Goal: Book appointment/travel/reservation

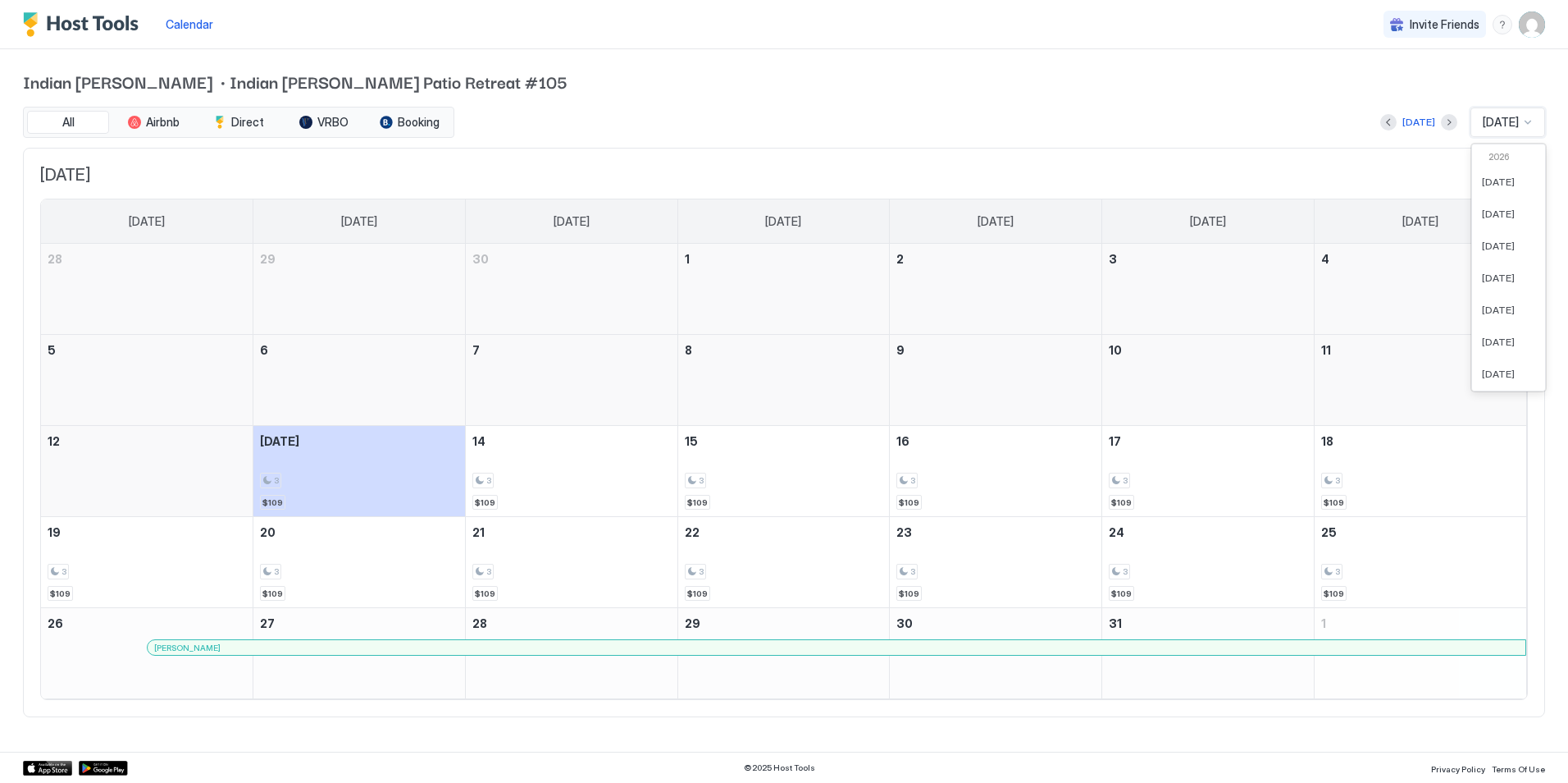
click at [1525, 123] on div at bounding box center [1527, 123] width 14 height 14
click at [1500, 289] on span "[DATE]" at bounding box center [1498, 291] width 33 height 13
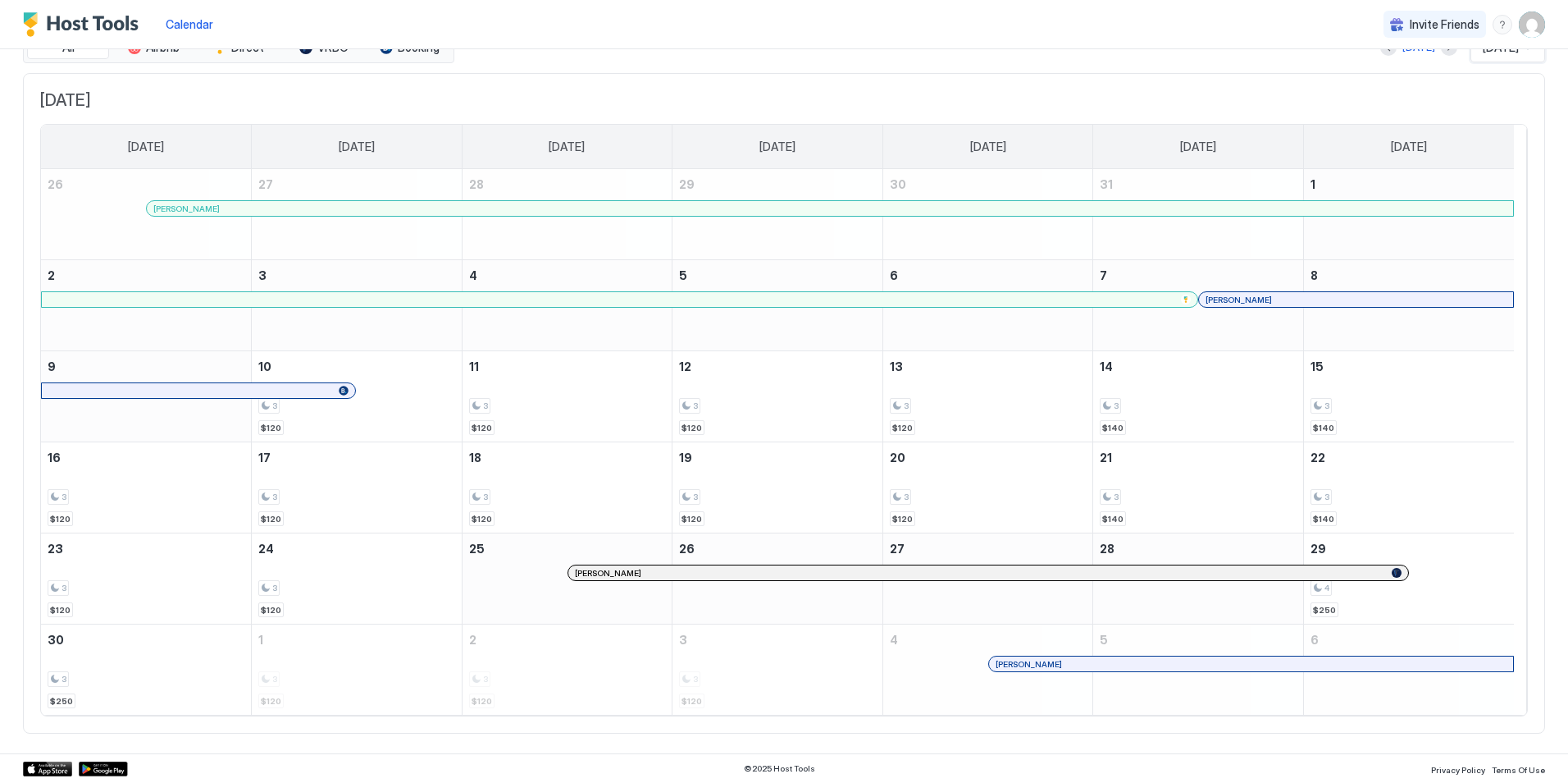
scroll to position [0, 0]
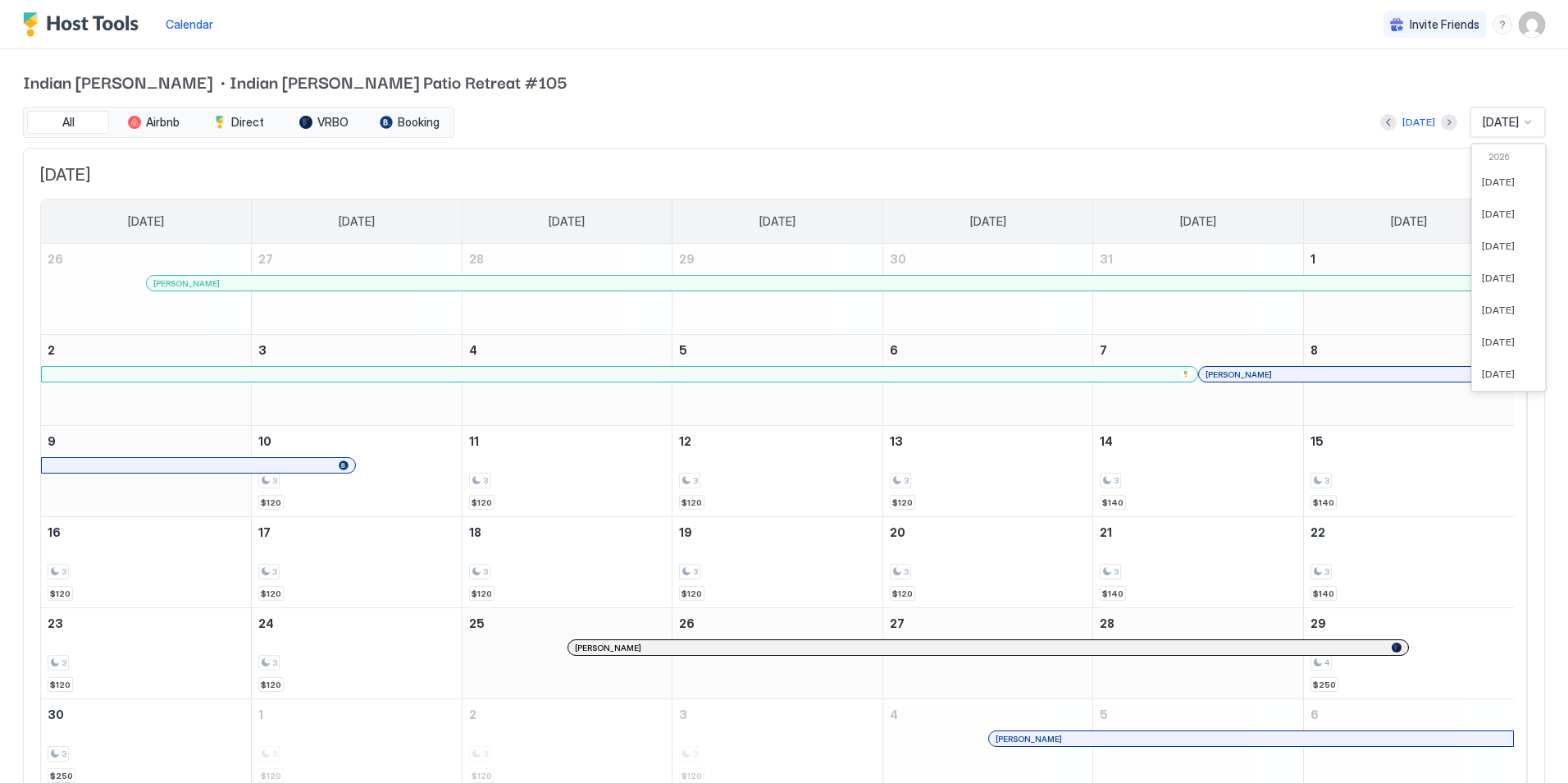
click at [1500, 117] on span "[DATE]" at bounding box center [1499, 122] width 36 height 15
click at [1484, 307] on div "[DATE]" at bounding box center [1507, 314] width 73 height 32
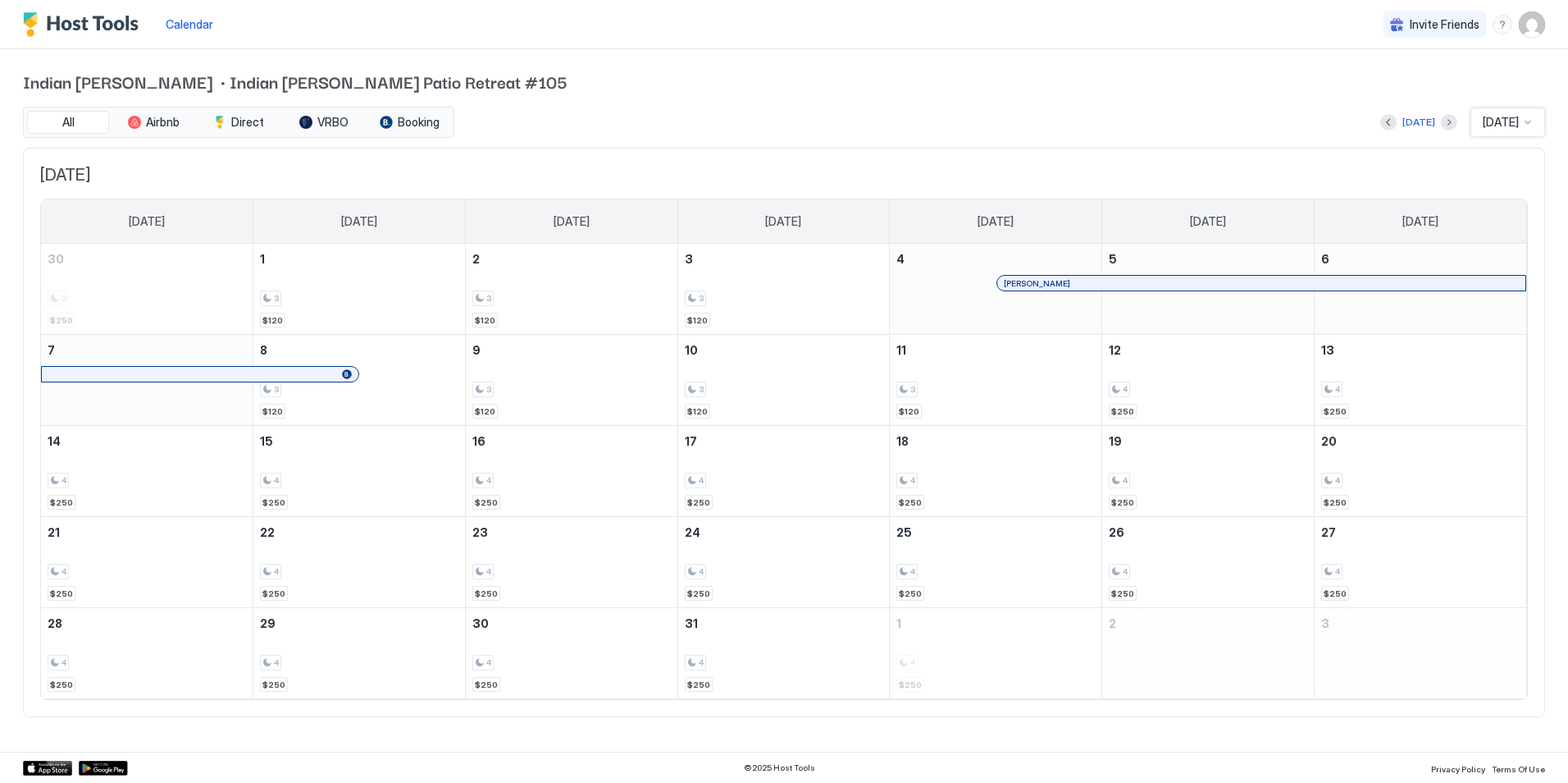
click at [1482, 123] on span "[DATE]" at bounding box center [1499, 122] width 36 height 15
click at [1507, 330] on span "[DATE]" at bounding box center [1498, 331] width 33 height 13
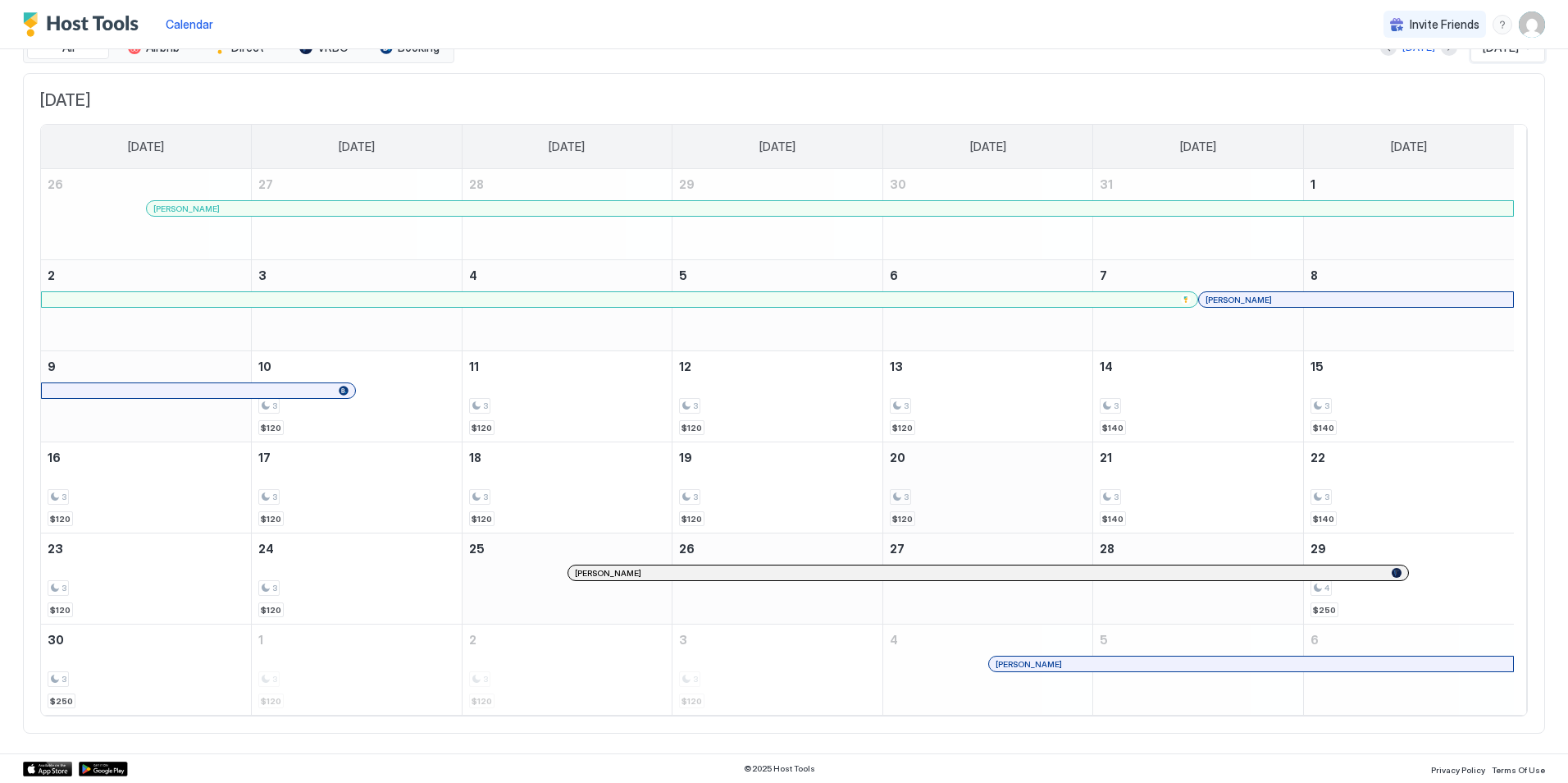
scroll to position [0, 0]
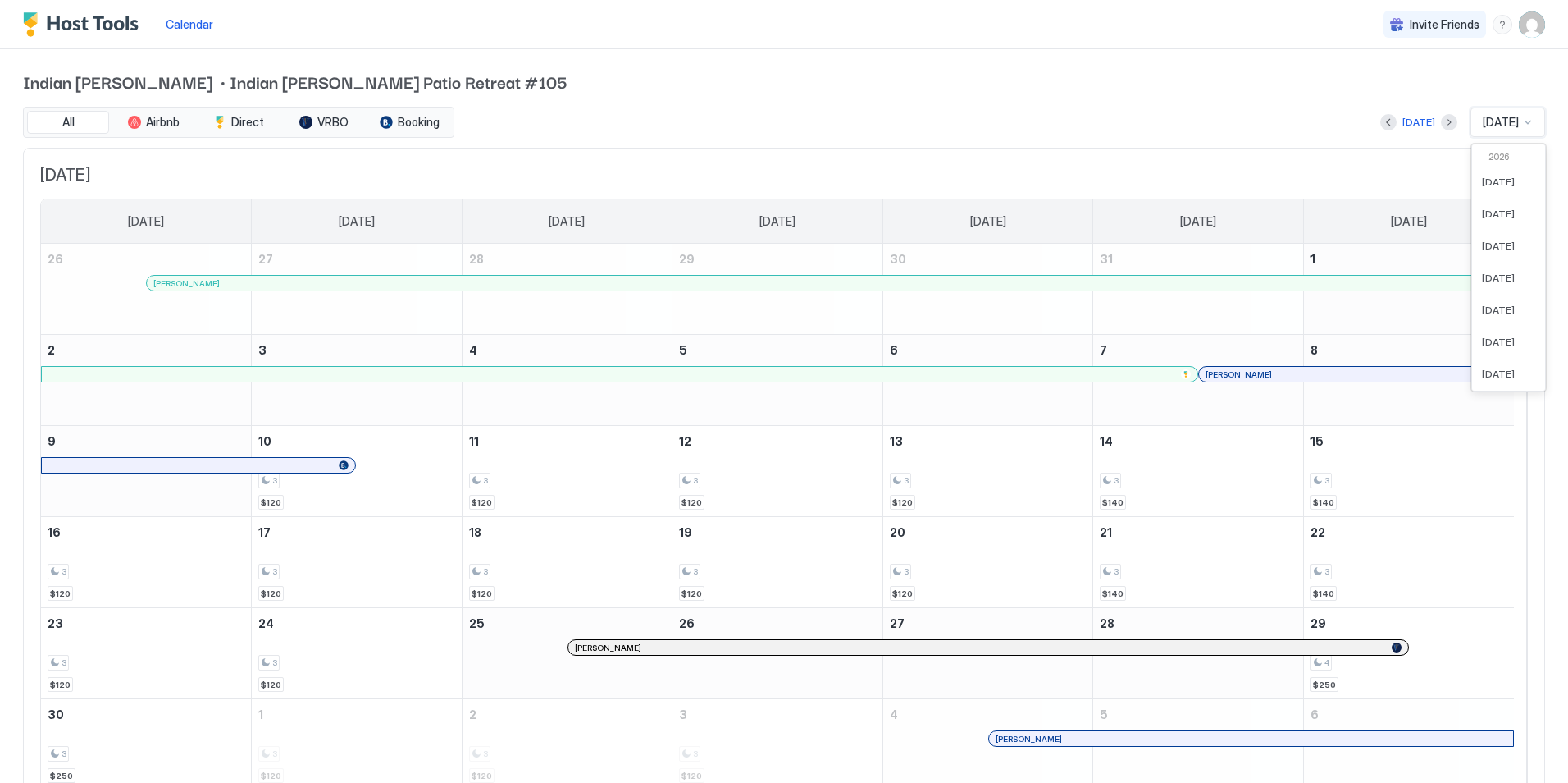
click at [1482, 122] on span "[DATE]" at bounding box center [1499, 122] width 36 height 15
click at [1494, 362] on span "[DATE]" at bounding box center [1498, 363] width 33 height 13
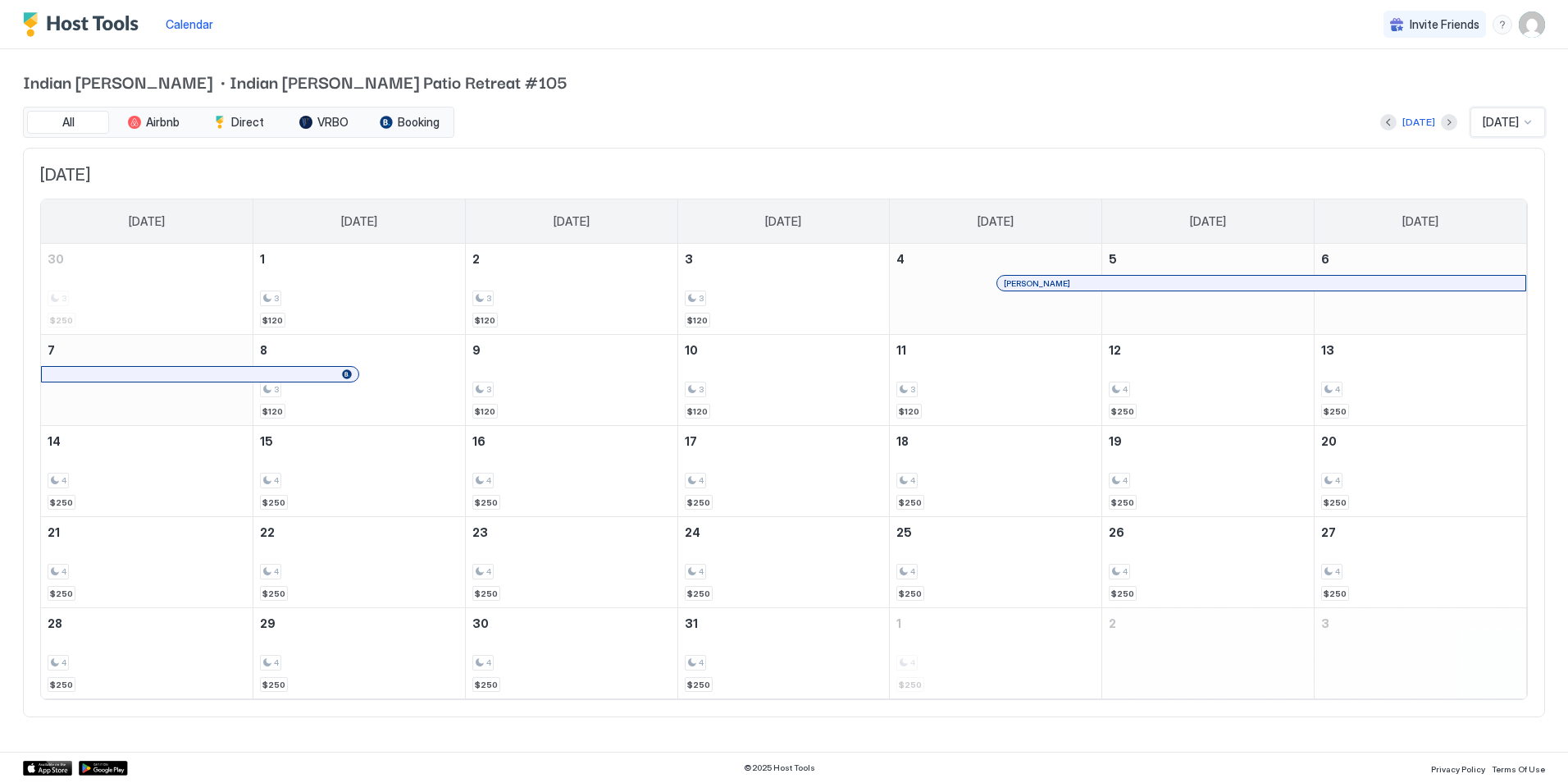
click at [1537, 120] on div "[DATE]" at bounding box center [1507, 122] width 74 height 30
click at [1510, 184] on div "[DATE]" at bounding box center [1508, 181] width 53 height 13
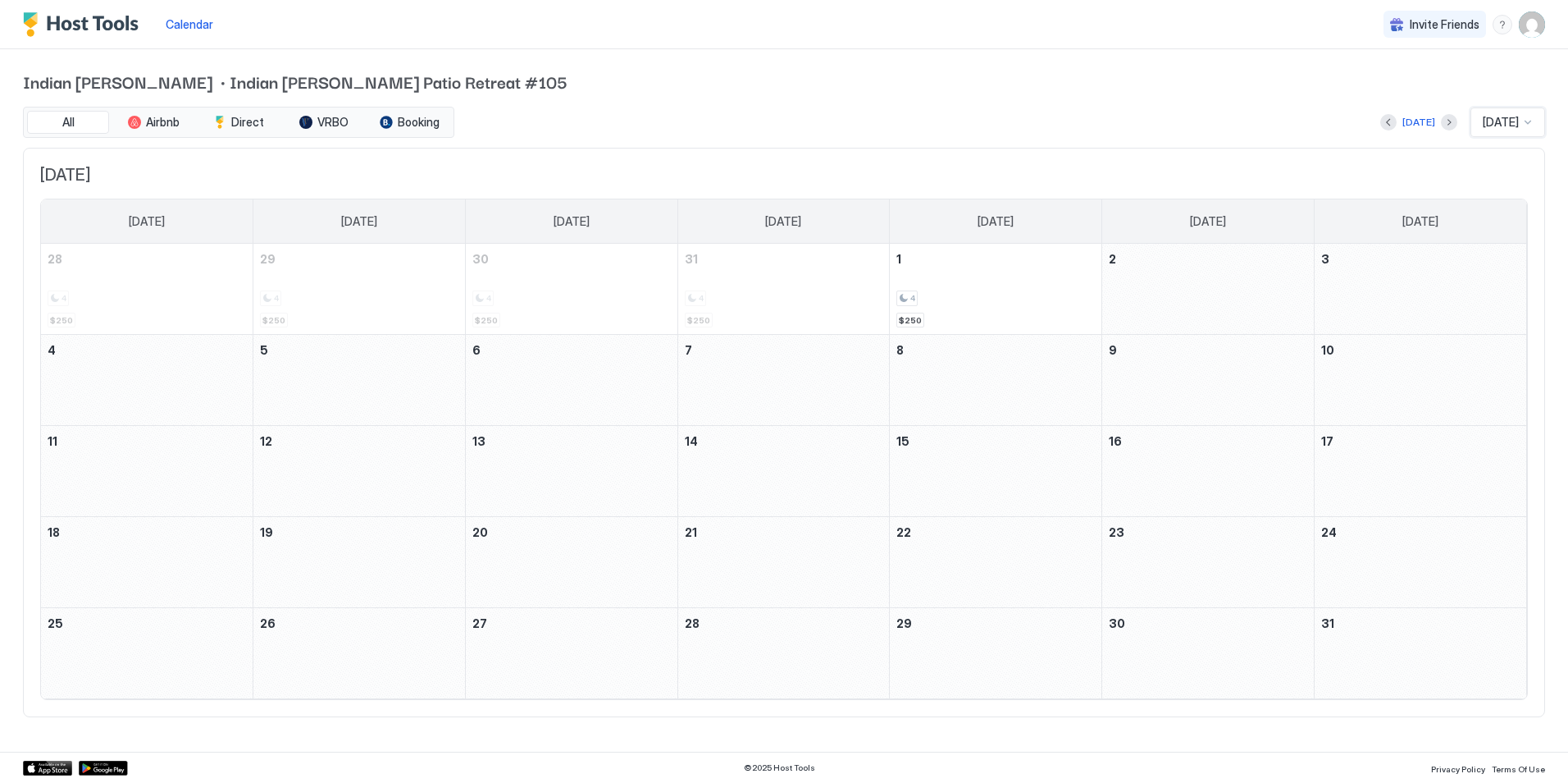
click at [1527, 122] on div at bounding box center [1527, 123] width 14 height 14
click at [1498, 211] on span "[DATE]" at bounding box center [1498, 213] width 33 height 13
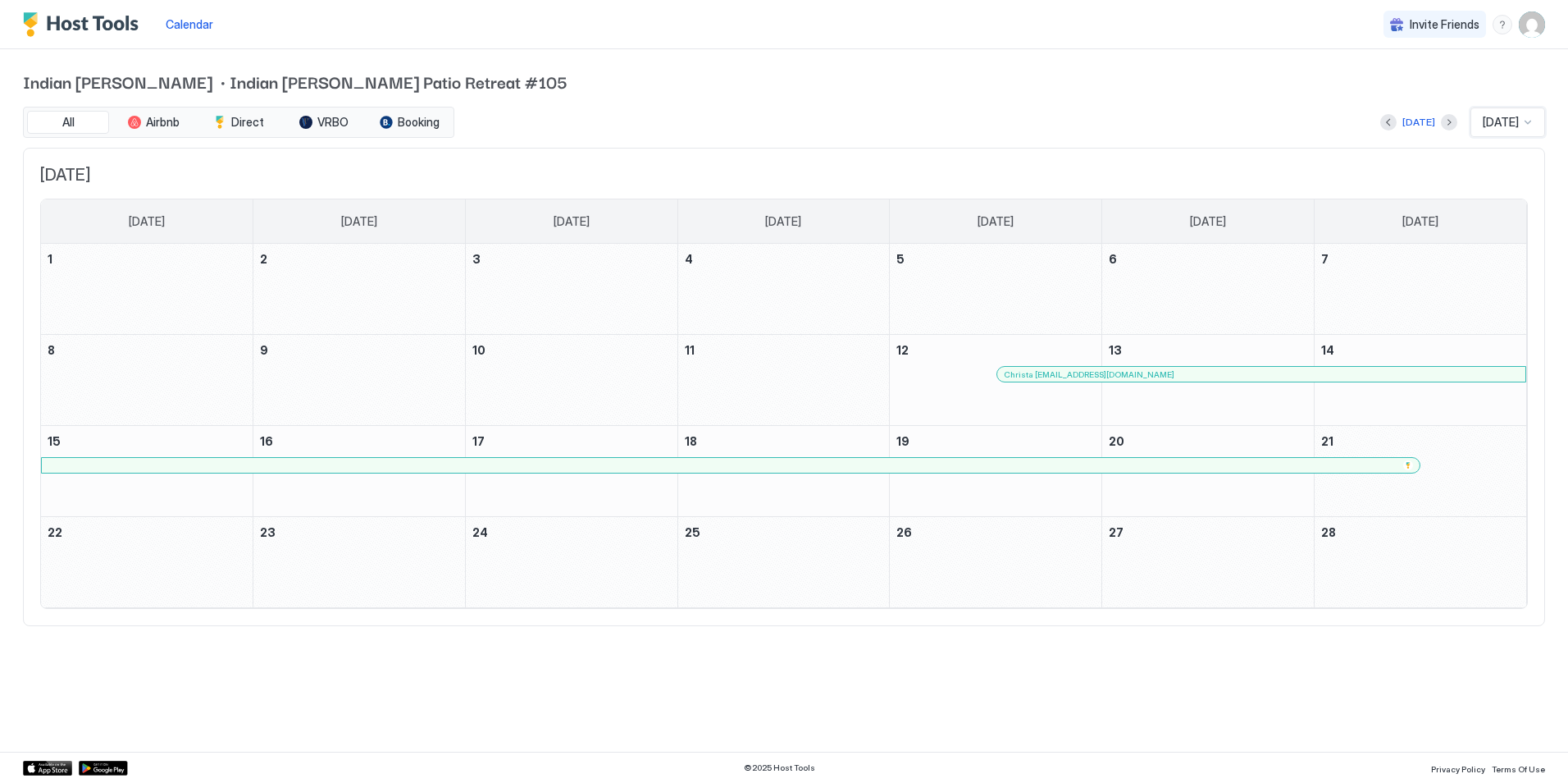
click at [1526, 121] on div at bounding box center [1527, 123] width 14 height 14
click at [1503, 243] on span "[DATE]" at bounding box center [1498, 245] width 33 height 13
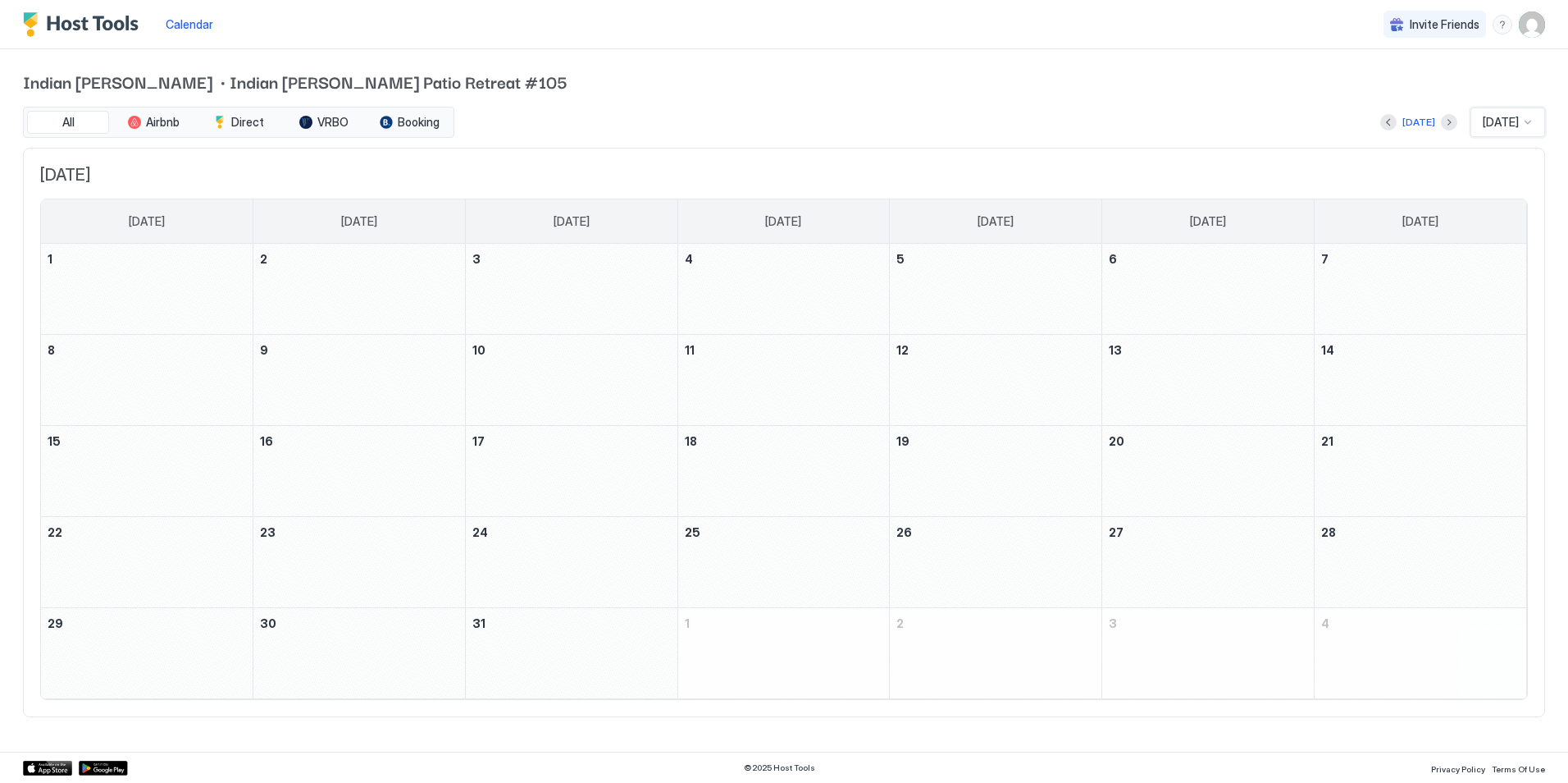
click at [1526, 121] on div at bounding box center [1527, 123] width 14 height 14
click at [1509, 278] on div "[DATE]" at bounding box center [1508, 278] width 53 height 13
click at [1520, 126] on div at bounding box center [1526, 122] width 14 height 15
click at [1508, 293] on div "[DATE]" at bounding box center [1507, 287] width 73 height 32
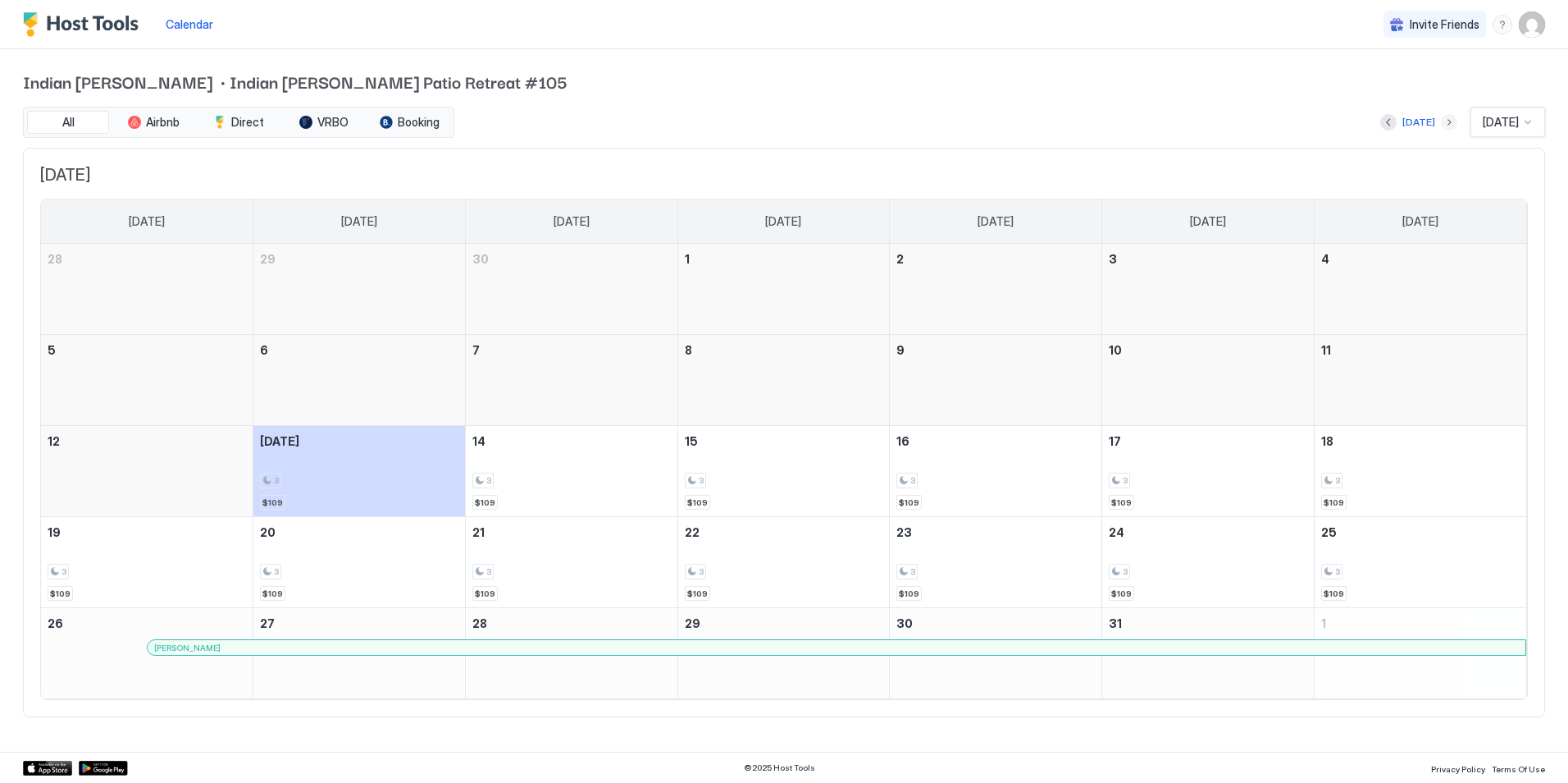
click at [1440, 124] on button "Next month" at bounding box center [1448, 122] width 16 height 16
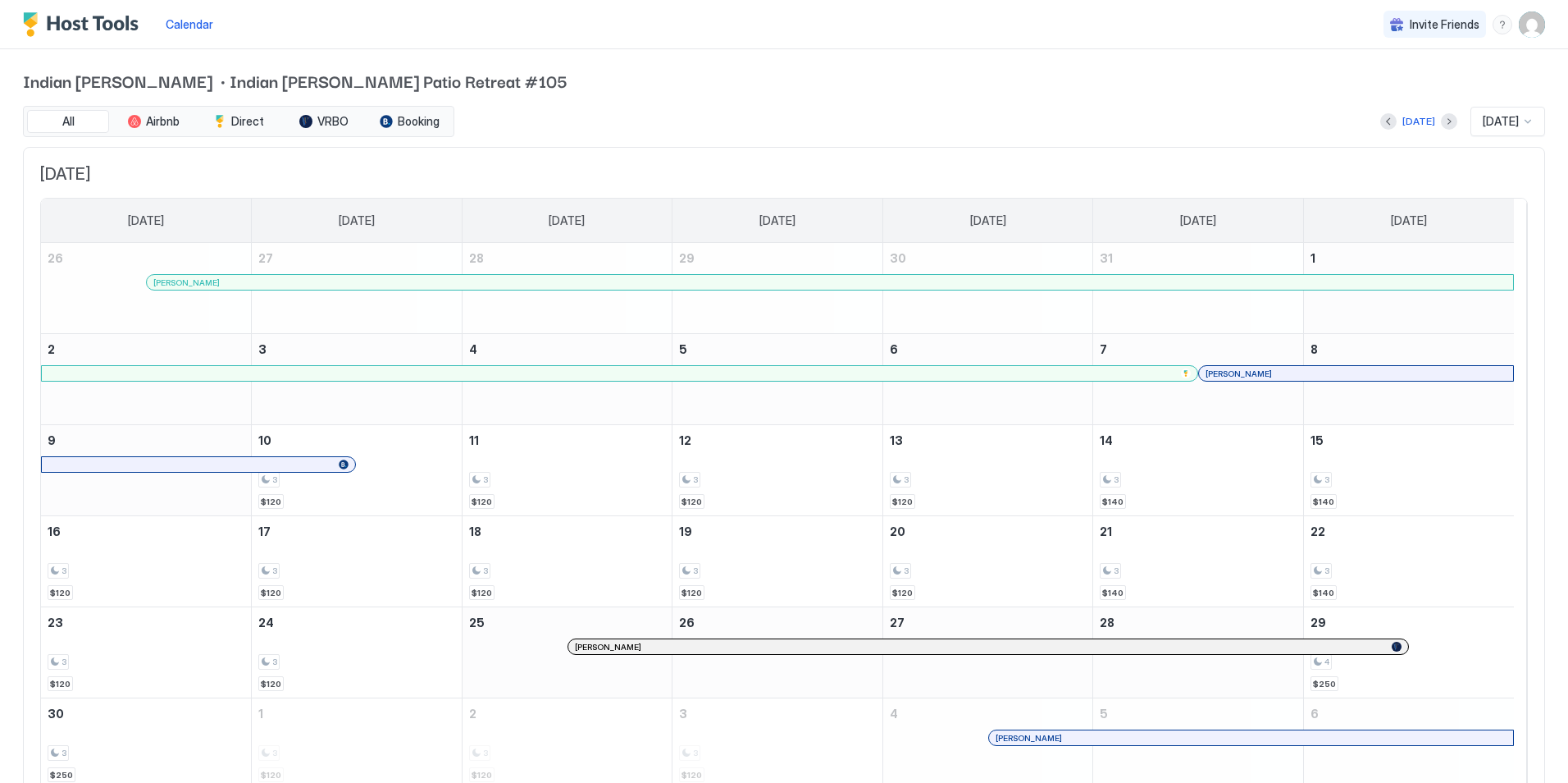
scroll to position [0, 0]
click at [1440, 125] on button "Next month" at bounding box center [1448, 122] width 16 height 16
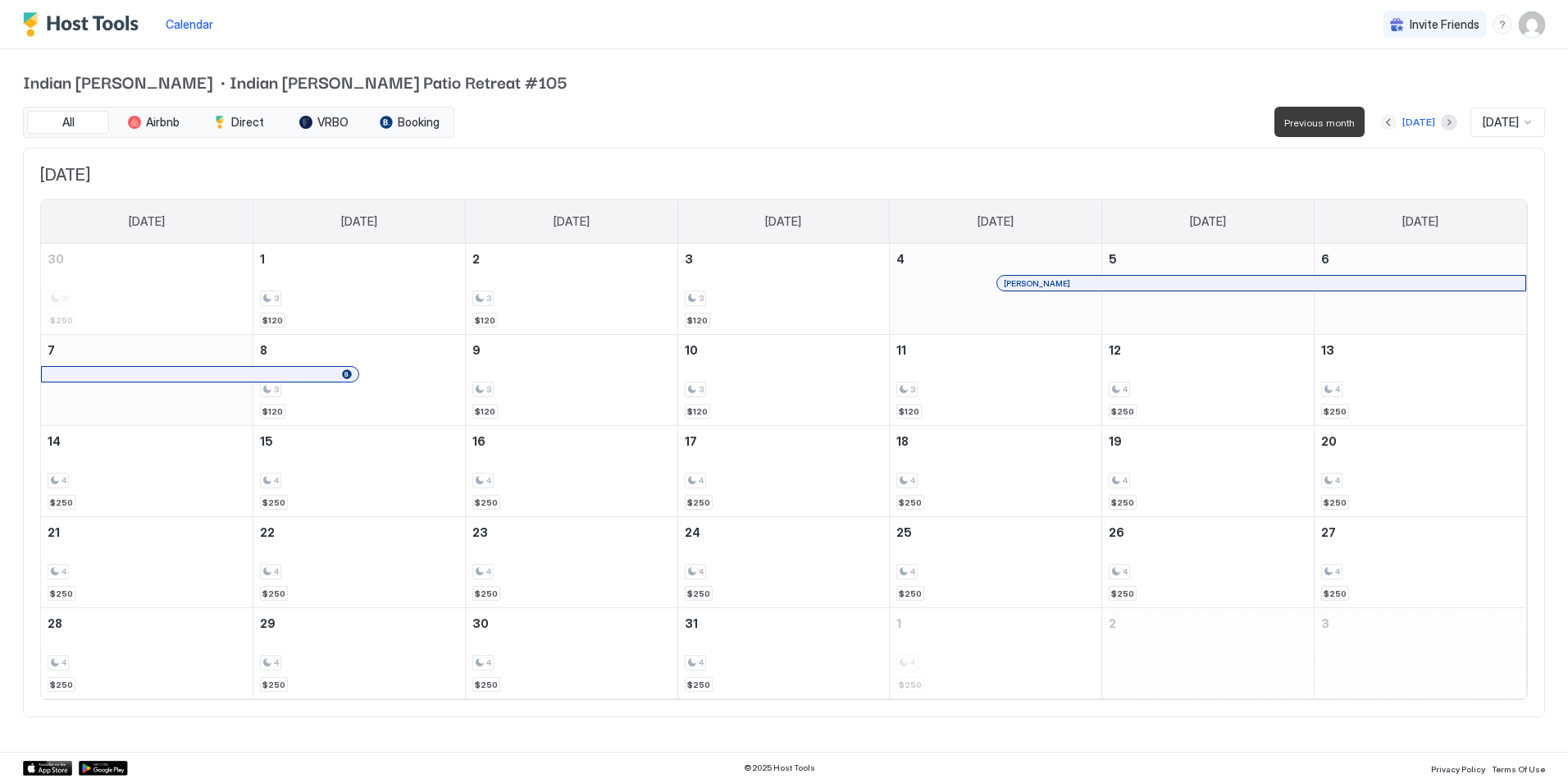
click at [1379, 122] on button "Previous month" at bounding box center [1387, 122] width 16 height 16
